Goal: Task Accomplishment & Management: Use online tool/utility

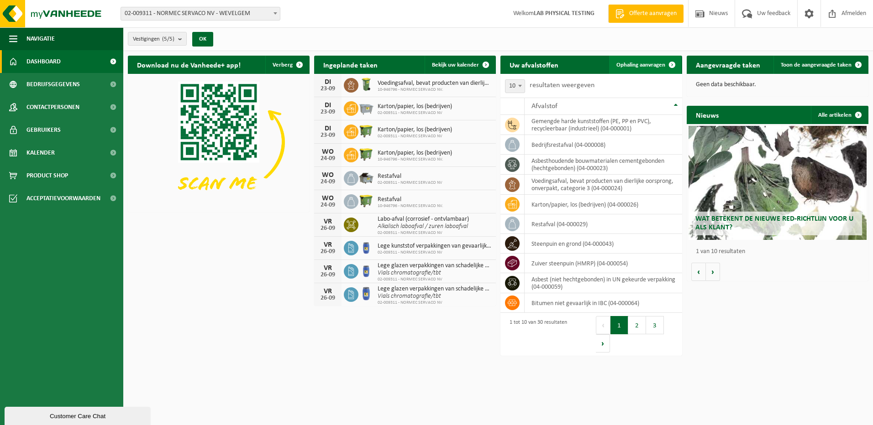
click at [643, 63] on span "Ophaling aanvragen" at bounding box center [640, 65] width 49 height 6
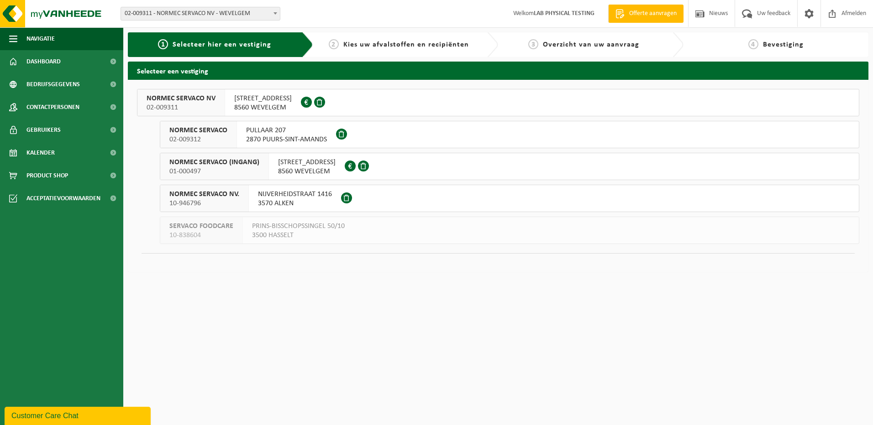
click at [285, 163] on span "[STREET_ADDRESS]" at bounding box center [307, 162] width 58 height 9
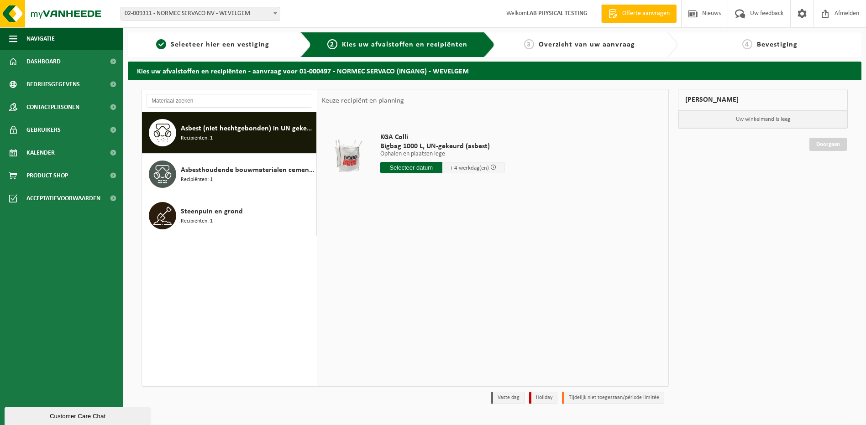
click at [262, 138] on div "Asbest (niet hechtgebonden) in UN gekeurde verpakking Recipiënten: 1" at bounding box center [247, 132] width 133 height 27
click at [405, 168] on input "text" at bounding box center [411, 167] width 62 height 11
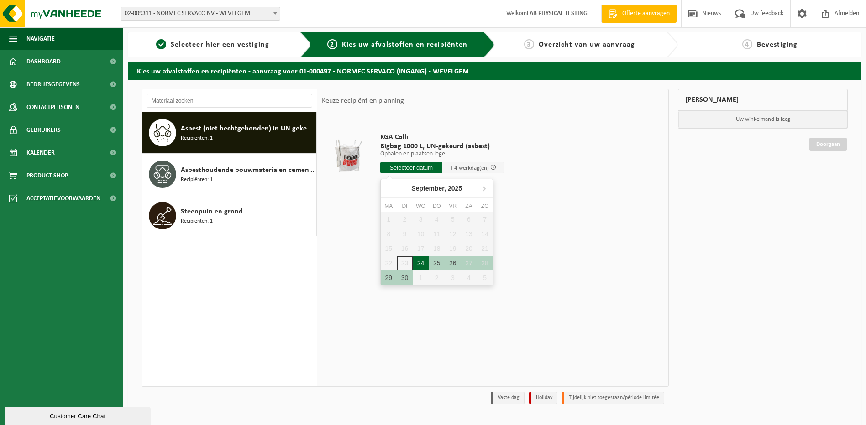
click at [420, 262] on div "24" at bounding box center [421, 263] width 16 height 15
type input "Van 2025-09-24"
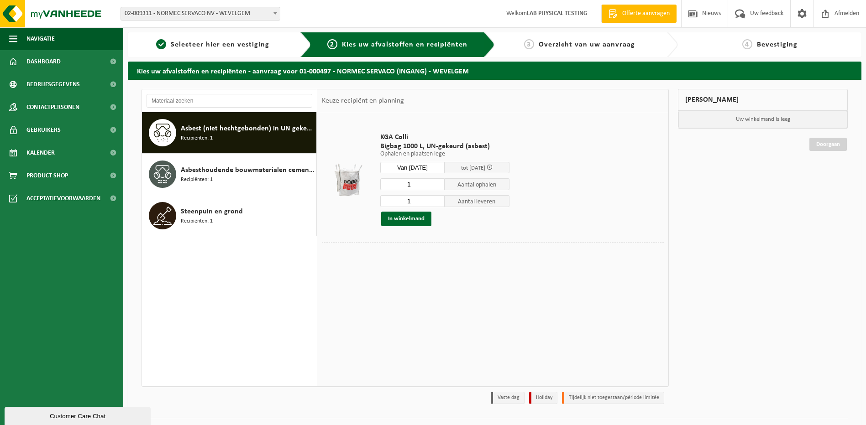
drag, startPoint x: 423, startPoint y: 184, endPoint x: 347, endPoint y: 179, distance: 75.4
click at [347, 179] on tr "KGA Colli Bigbag 1000 L, UN-gekeurd (asbest) Ophalen en plaatsen lege Ophalen e…" at bounding box center [493, 180] width 342 height 126
type input "2"
drag, startPoint x: 410, startPoint y: 196, endPoint x: 381, endPoint y: 191, distance: 29.2
click at [391, 193] on div "2 Aantal ophalen 1 Aantal leveren In winkelmand" at bounding box center [444, 202] width 129 height 48
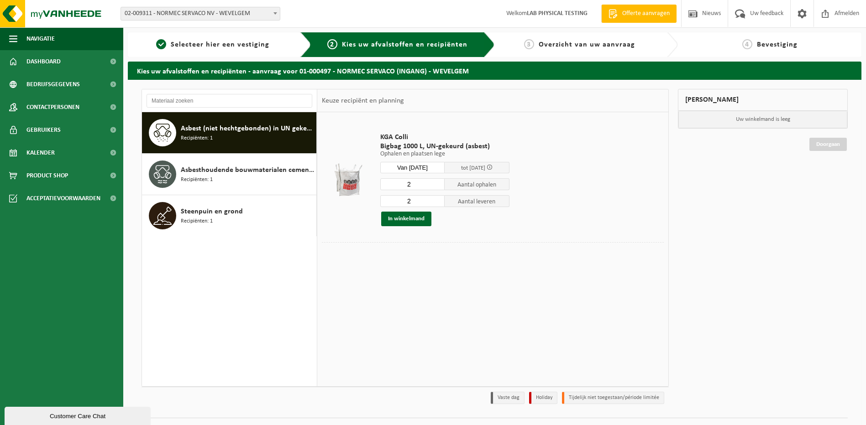
type input "2"
click at [501, 261] on td at bounding box center [493, 263] width 342 height 5
click at [405, 217] on button "In winkelmand" at bounding box center [406, 219] width 50 height 15
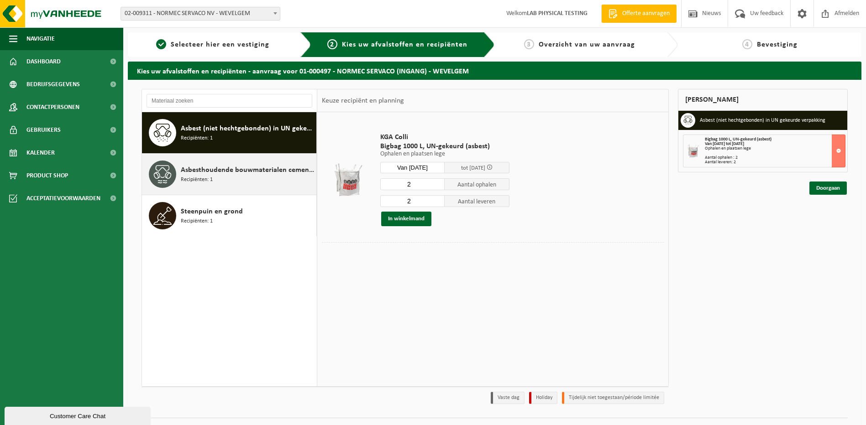
click at [266, 175] on span "Asbesthoudende bouwmaterialen cementgebonden (hechtgebonden)" at bounding box center [247, 170] width 133 height 11
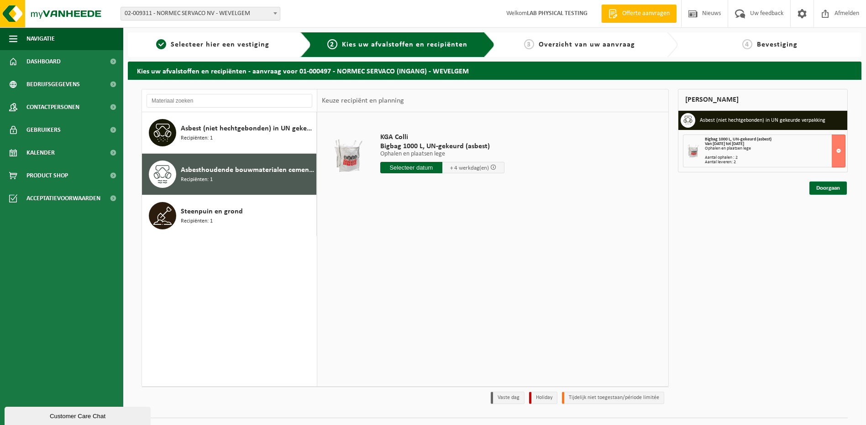
click at [409, 167] on input "text" at bounding box center [411, 167] width 62 height 11
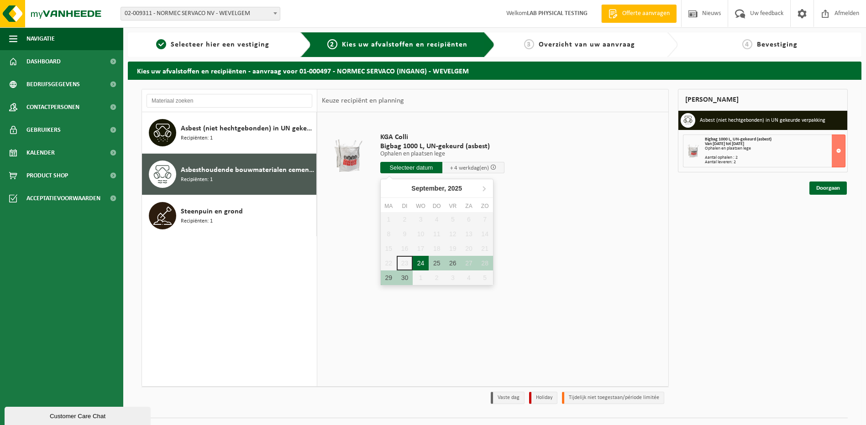
click at [423, 260] on div "24" at bounding box center [421, 263] width 16 height 15
type input "Van 2025-09-24"
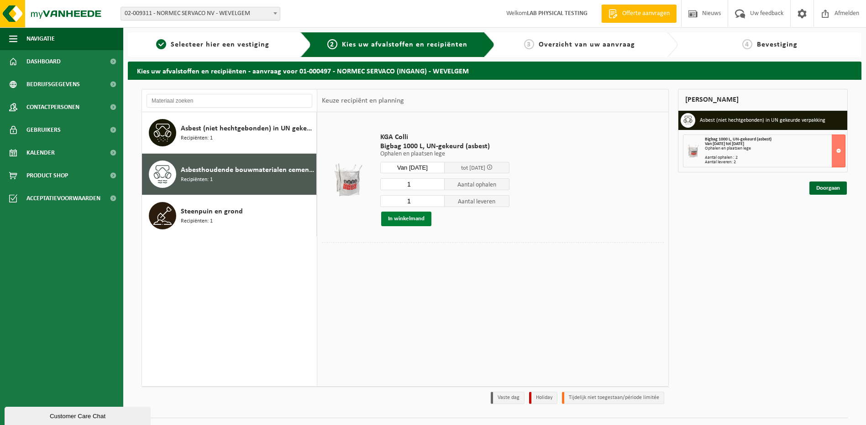
click at [408, 219] on button "In winkelmand" at bounding box center [406, 219] width 50 height 15
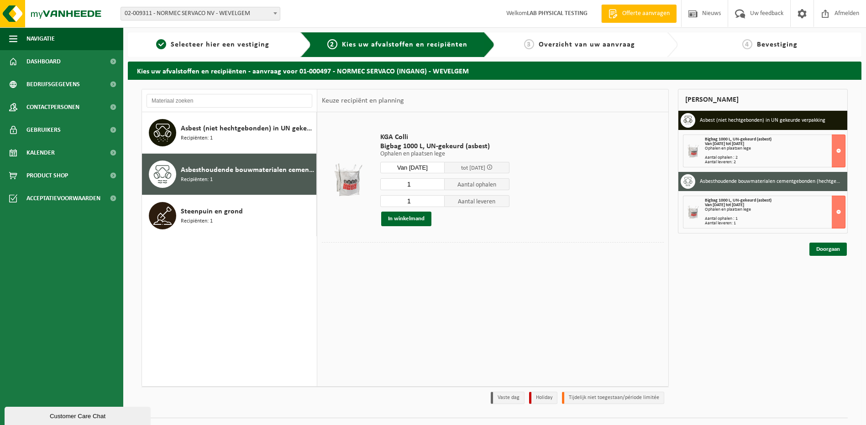
click at [734, 247] on div "Mijn winkelmand Asbest (niet hechtgebonden) in UN gekeurde verpakking Bigbag 10…" at bounding box center [762, 249] width 179 height 320
click at [821, 252] on link "Doorgaan" at bounding box center [827, 249] width 37 height 13
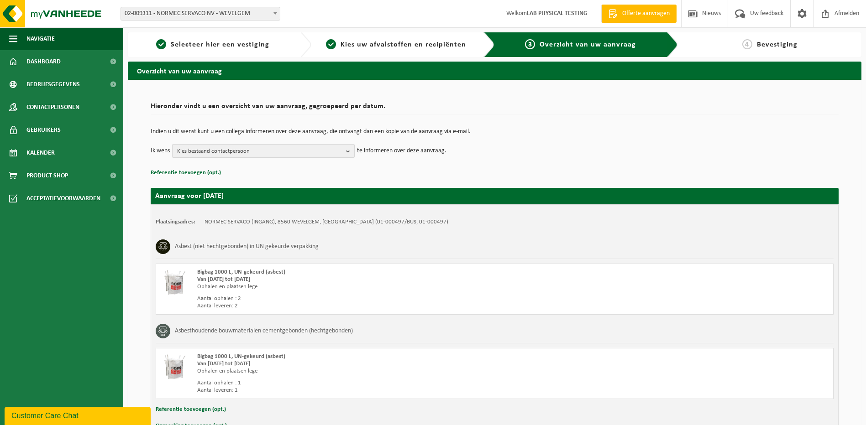
click at [272, 153] on span "Kies bestaand contactpersoon" at bounding box center [259, 152] width 165 height 14
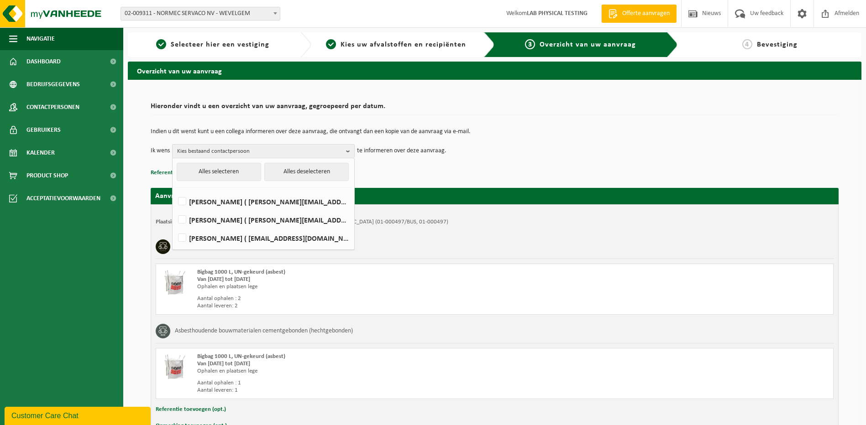
click at [482, 171] on p "Referentie toevoegen (opt.)" at bounding box center [495, 173] width 688 height 12
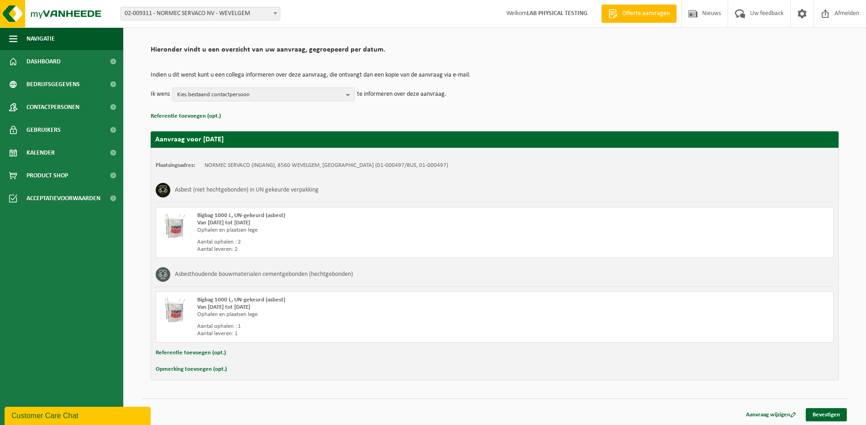
scroll to position [58, 0]
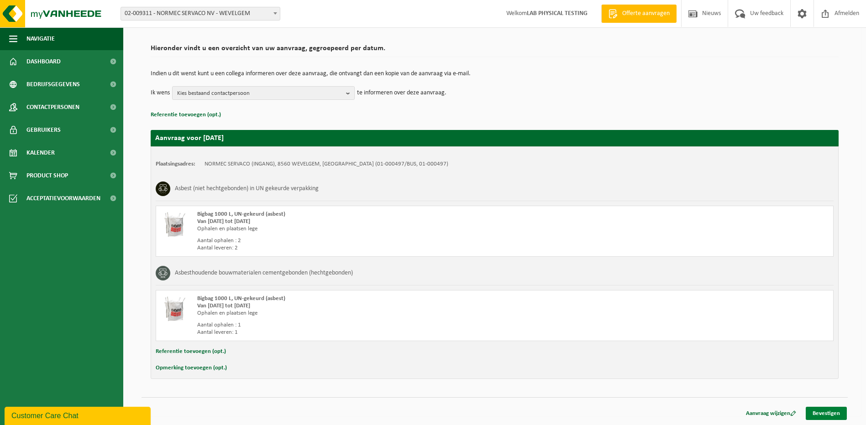
click at [820, 413] on link "Bevestigen" at bounding box center [826, 413] width 41 height 13
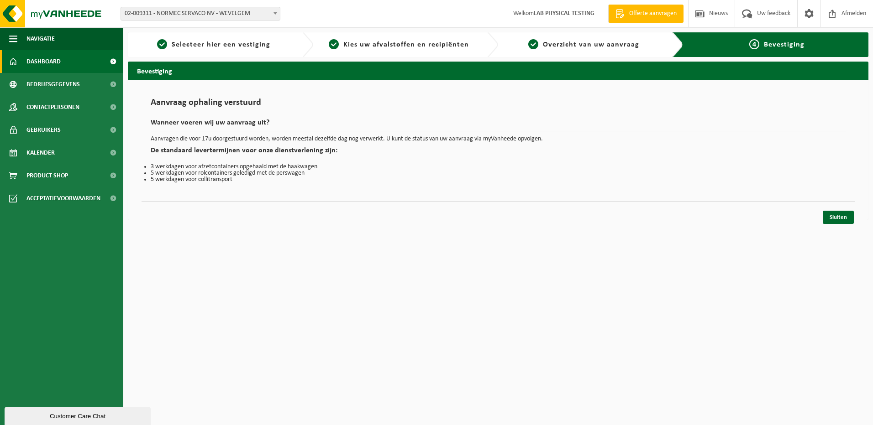
click at [91, 63] on link "Dashboard" at bounding box center [61, 61] width 123 height 23
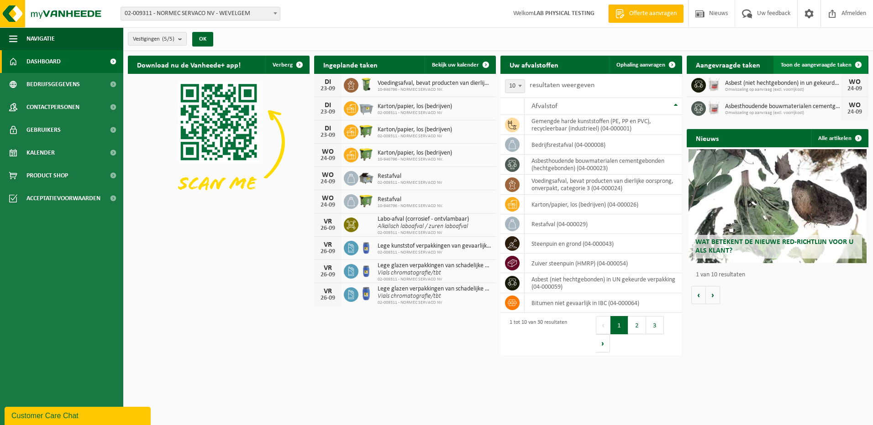
click at [812, 65] on span "Toon de aangevraagde taken" at bounding box center [816, 65] width 71 height 6
